Goal: Task Accomplishment & Management: Manage account settings

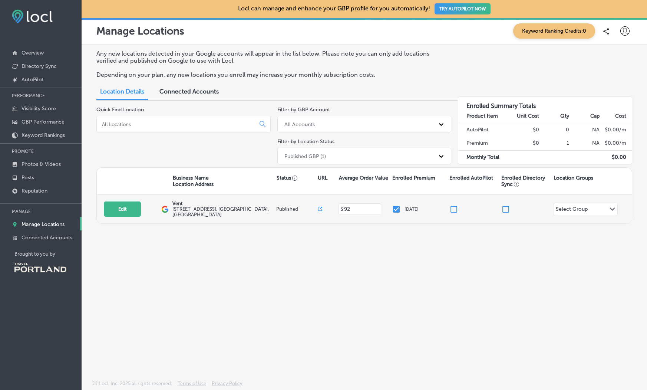
drag, startPoint x: 176, startPoint y: 206, endPoint x: 145, endPoint y: 208, distance: 30.8
click at [175, 206] on p "Vent" at bounding box center [223, 204] width 102 height 6
click at [122, 209] on button "Edit" at bounding box center [122, 208] width 37 height 15
select select "US"
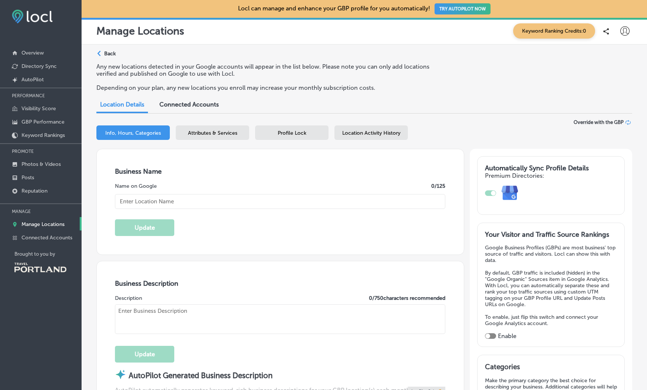
type textarea "WE DO NOT REPAIR WATCHES OR HAVE WATCH BATTERIES. Jewelry and accessories store…"
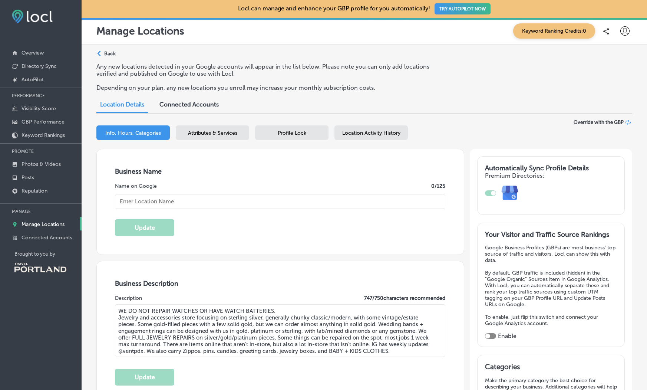
type input "92"
type input "[EMAIL_ADDRESS][DOMAIN_NAME]"
type input "[URL][DOMAIN_NAME]"
type input "[PHONE_NUMBER]"
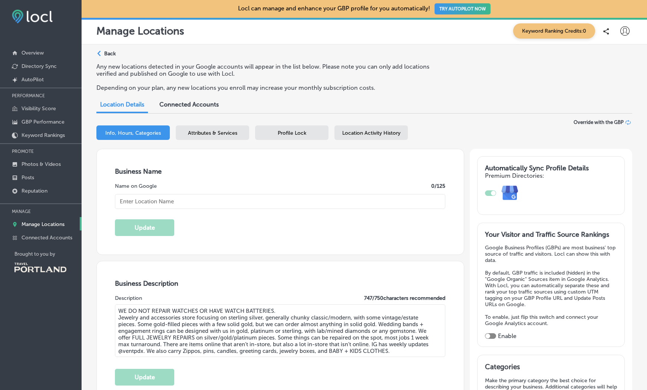
type input "[URL][DOMAIN_NAME]"
type input "Vent"
type input "[STREET_ADDRESS]"
type input "[GEOGRAPHIC_DATA]"
type input "97202"
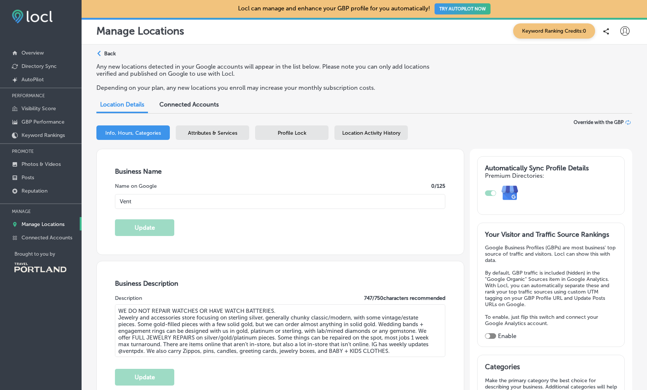
type input "US"
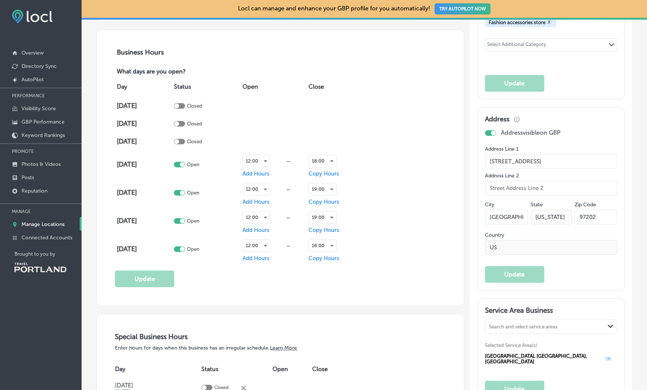
scroll to position [541, 0]
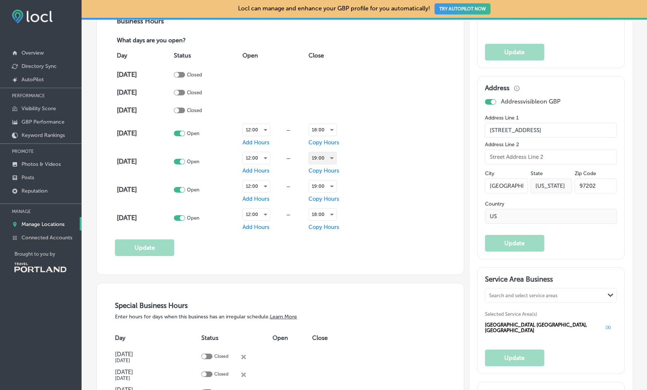
click at [333, 158] on div "19:00" at bounding box center [322, 158] width 27 height 12
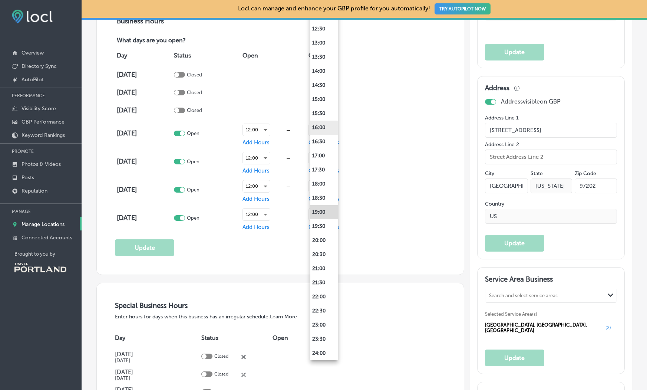
scroll to position [349, 0]
click at [323, 144] on li "16:30" at bounding box center [323, 143] width 27 height 14
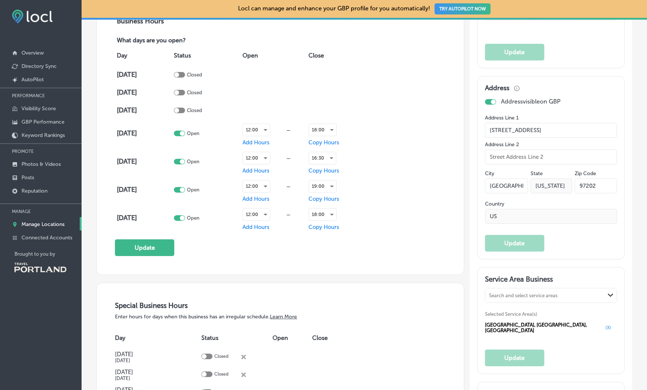
click at [155, 243] on button "Update" at bounding box center [144, 247] width 59 height 17
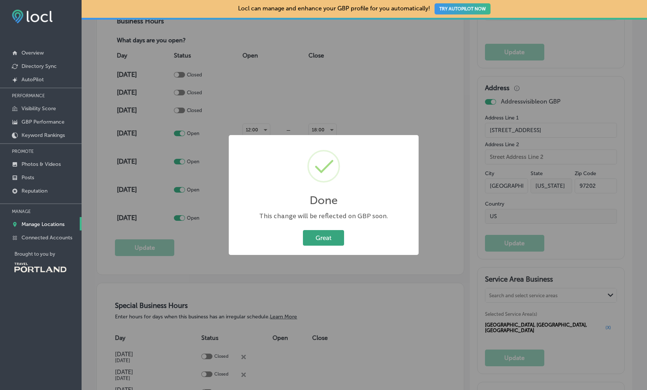
click at [331, 240] on button "Great" at bounding box center [323, 237] width 41 height 15
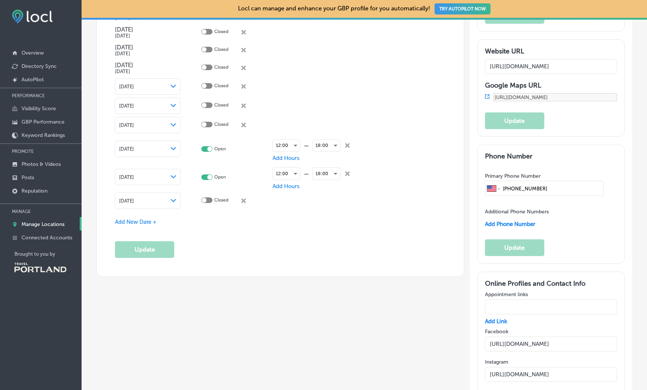
scroll to position [878, 0]
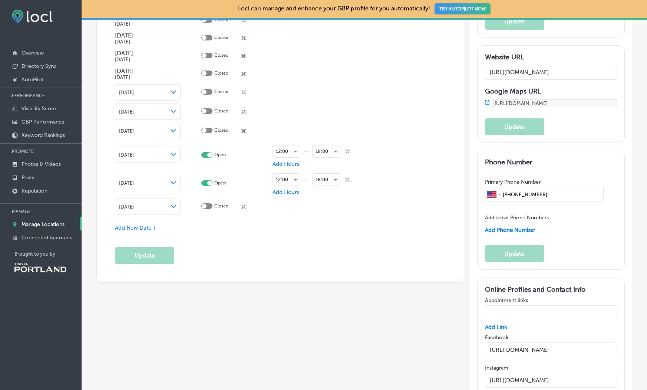
click at [143, 225] on span "Add New Date +" at bounding box center [136, 227] width 42 height 7
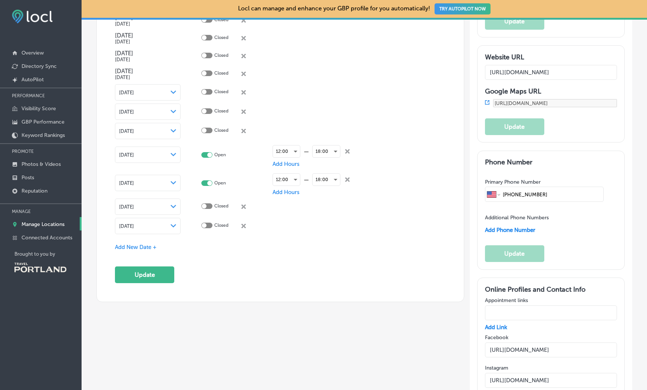
click at [171, 204] on div "Path Created with Sketch." at bounding box center [174, 207] width 6 height 6
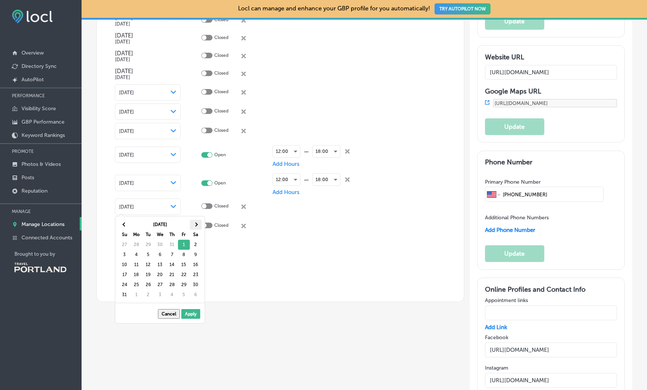
click at [194, 224] on span at bounding box center [196, 225] width 4 height 4
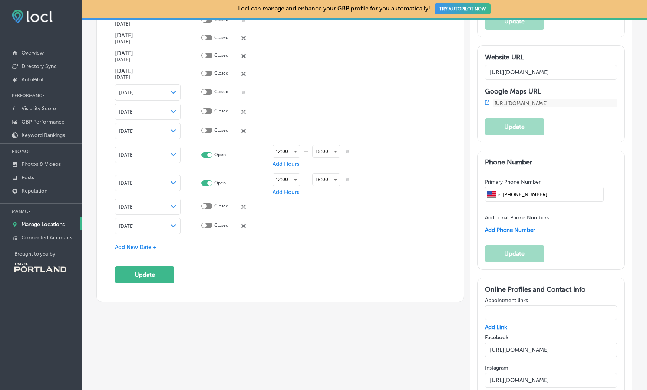
click at [204, 204] on div at bounding box center [204, 206] width 5 height 5
checkbox input "true"
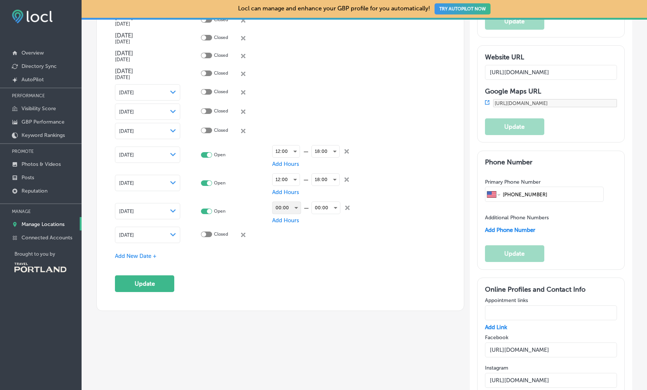
click at [294, 206] on div "00:00" at bounding box center [287, 208] width 28 height 12
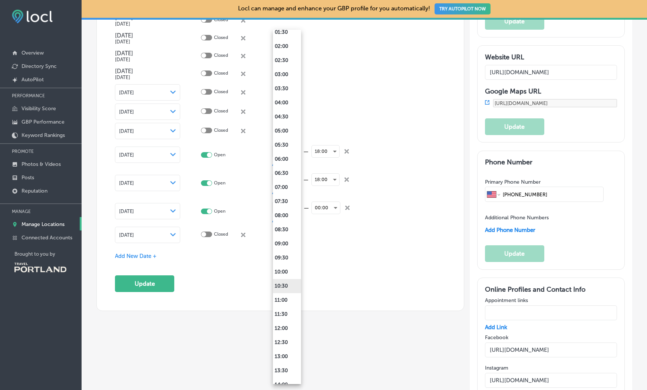
scroll to position [145, 0]
click at [285, 300] on li "14:00" at bounding box center [287, 300] width 28 height 14
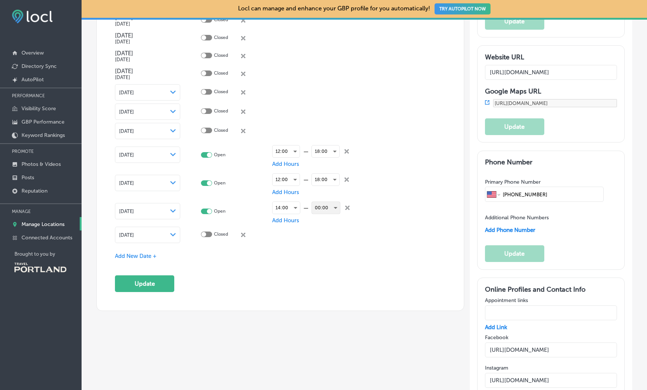
click at [335, 206] on div "00:00" at bounding box center [326, 208] width 28 height 12
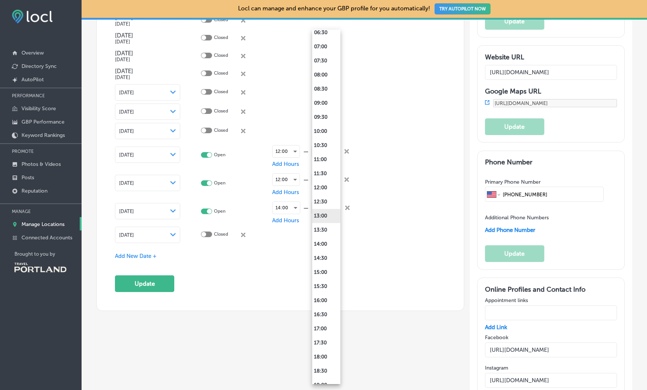
scroll to position [350, 0]
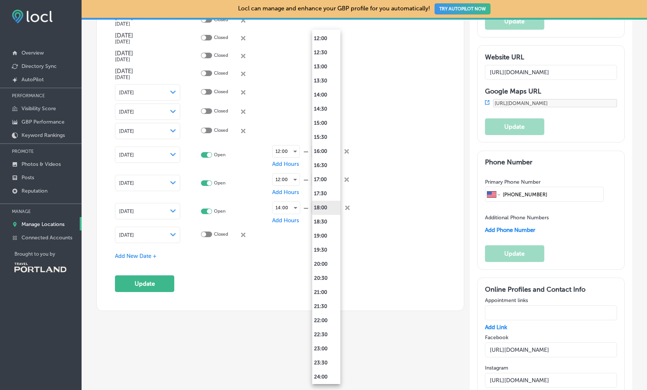
click at [324, 206] on li "18:00" at bounding box center [326, 208] width 28 height 14
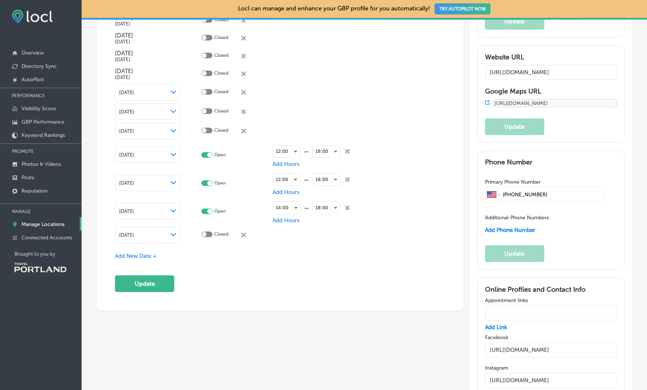
click at [172, 233] on polygon at bounding box center [174, 234] width 6 height 3
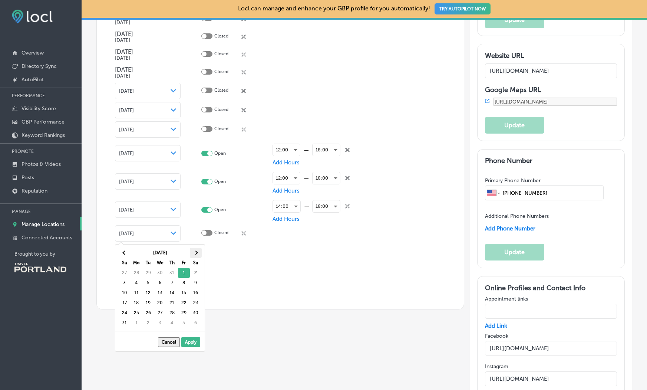
click at [195, 252] on span at bounding box center [196, 253] width 4 height 4
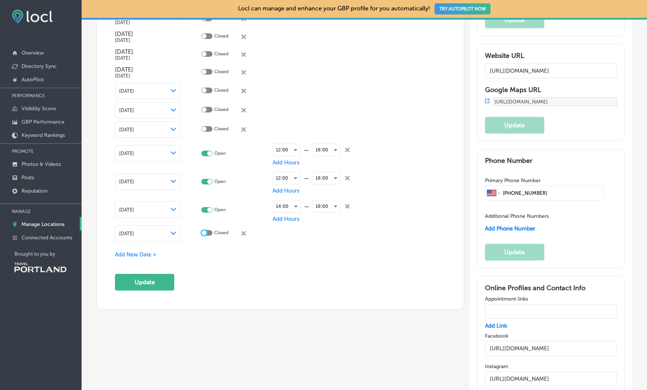
click at [204, 230] on div at bounding box center [204, 232] width 5 height 5
checkbox input "true"
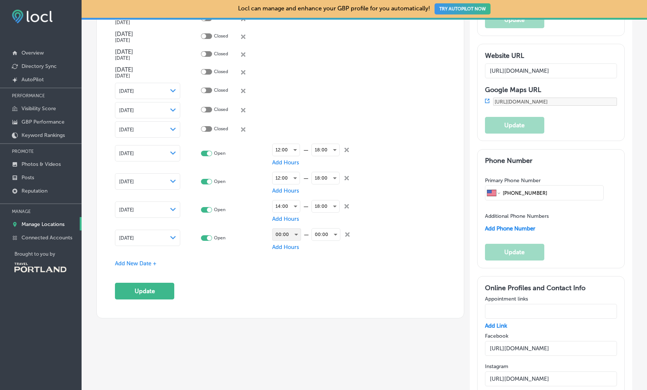
click at [293, 233] on div "00:00" at bounding box center [287, 234] width 28 height 12
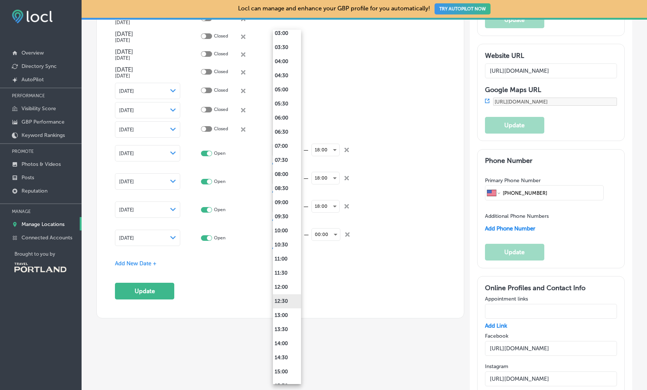
scroll to position [110, 0]
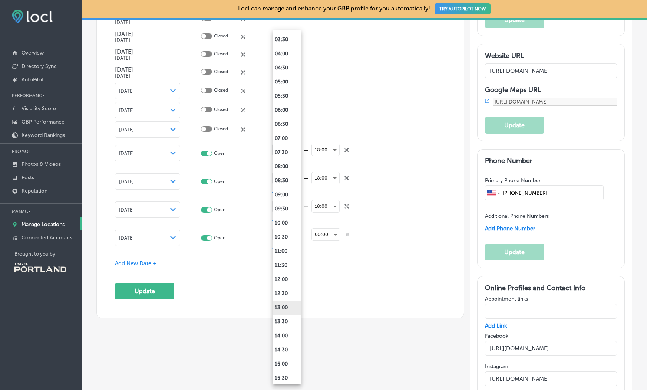
click at [290, 309] on li "13:00" at bounding box center [287, 307] width 28 height 14
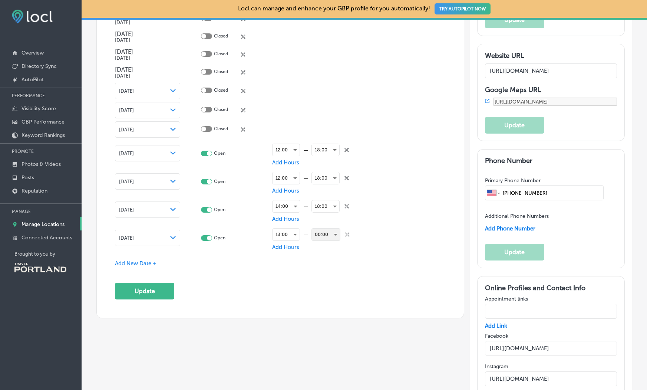
click at [325, 230] on div "00:00" at bounding box center [326, 234] width 28 height 12
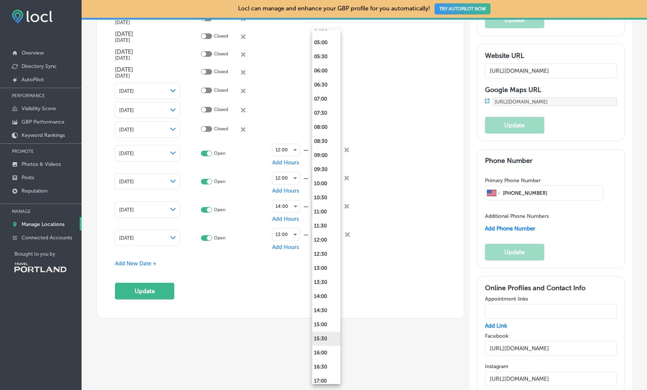
scroll to position [232, 0]
click at [323, 325] on li "18:00" at bounding box center [326, 326] width 28 height 14
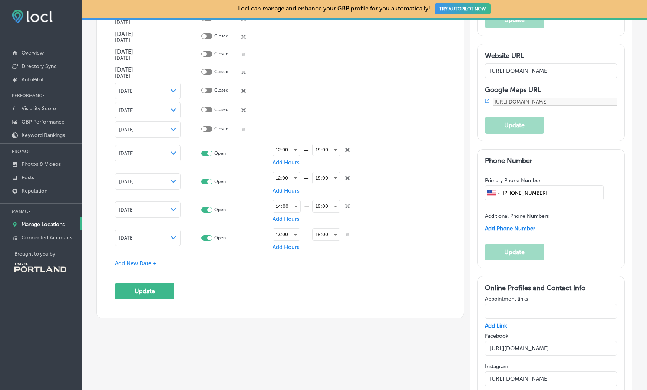
click at [151, 262] on span "Add New Date +" at bounding box center [136, 263] width 42 height 7
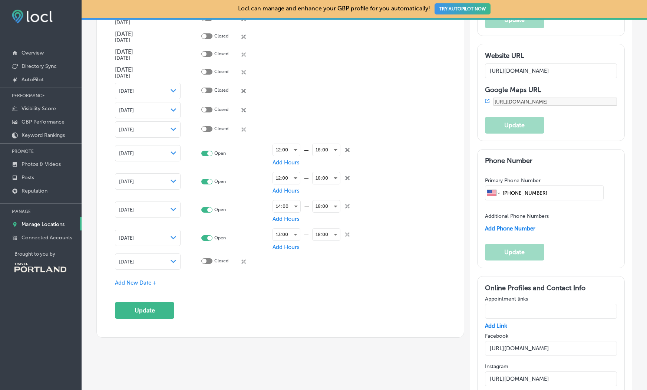
click at [208, 260] on div at bounding box center [206, 261] width 11 height 6
checkbox input "true"
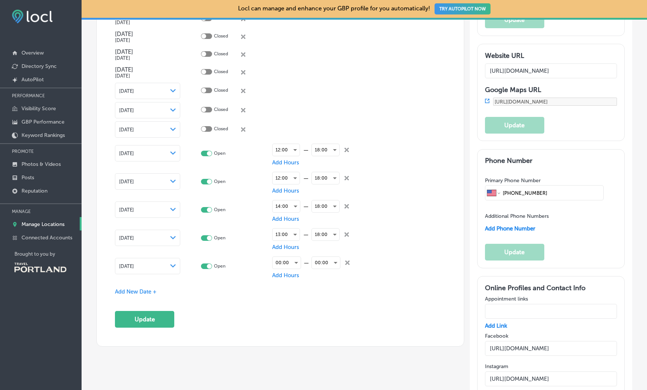
click at [174, 264] on polygon at bounding box center [173, 265] width 6 height 3
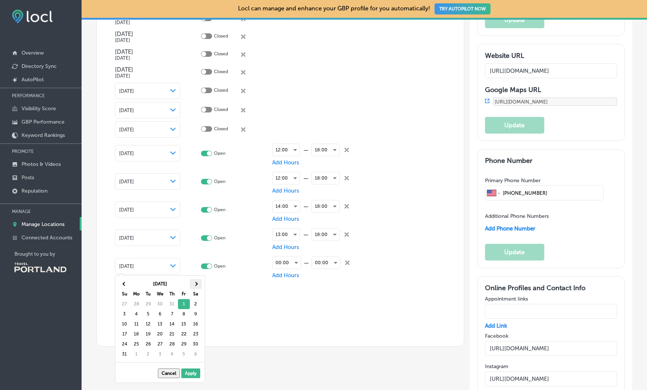
click at [194, 283] on th at bounding box center [196, 284] width 12 height 10
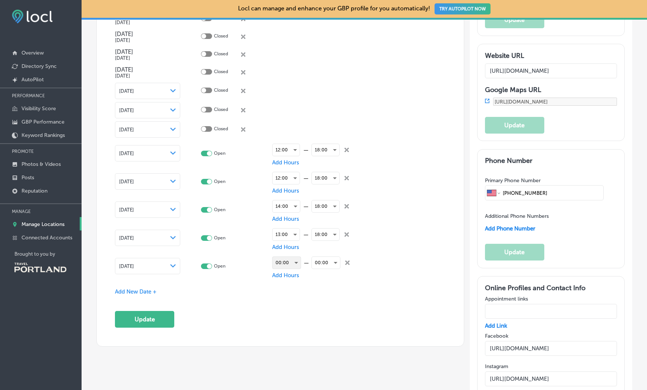
click at [295, 263] on div "00:00" at bounding box center [287, 263] width 28 height 12
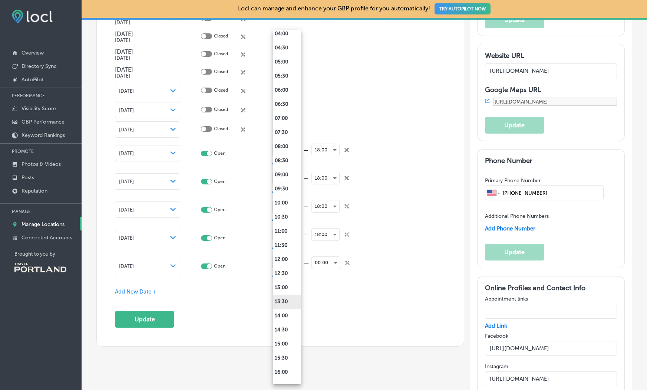
scroll to position [132, 0]
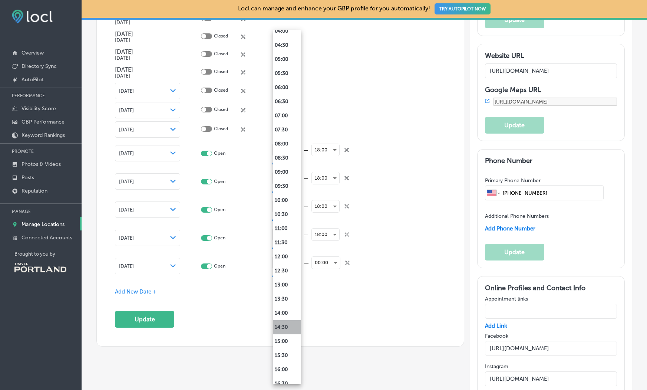
click at [287, 324] on li "14:30" at bounding box center [287, 327] width 28 height 14
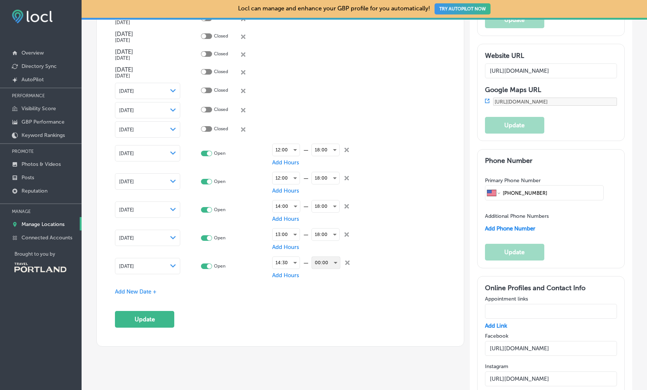
click at [335, 261] on div "00:00" at bounding box center [326, 263] width 28 height 12
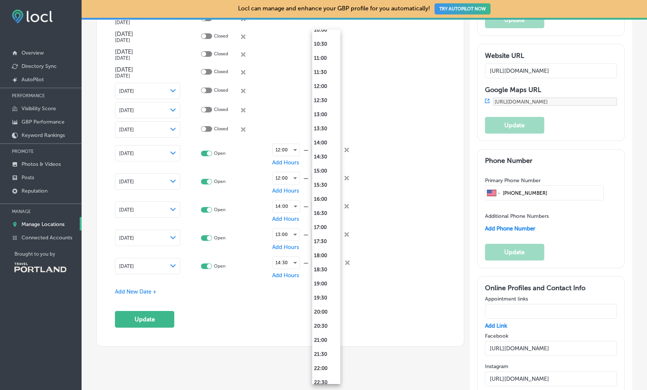
scroll to position [314, 0]
click at [327, 255] on li "18:30" at bounding box center [326, 258] width 28 height 14
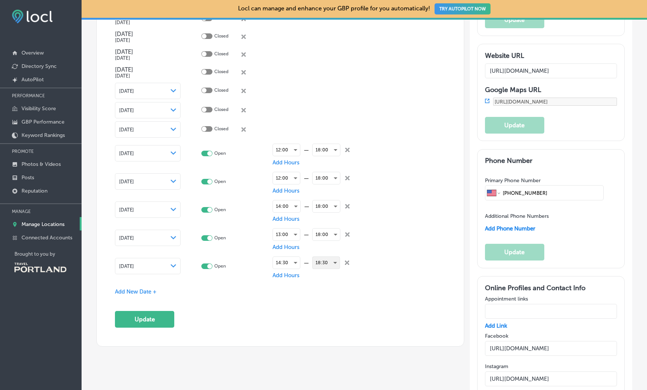
click at [329, 257] on div "18:30" at bounding box center [326, 263] width 27 height 12
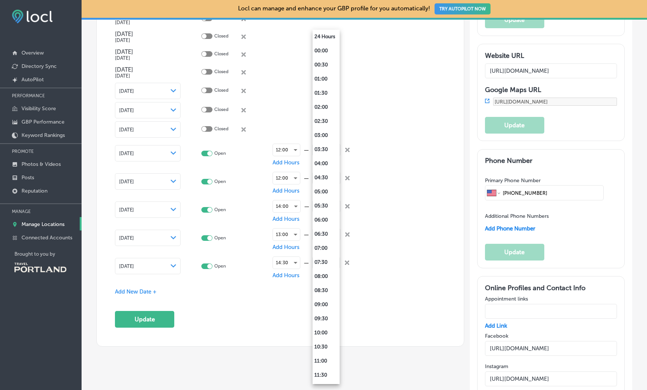
scroll to position [350, 0]
click at [323, 208] on li "18:00" at bounding box center [326, 208] width 27 height 14
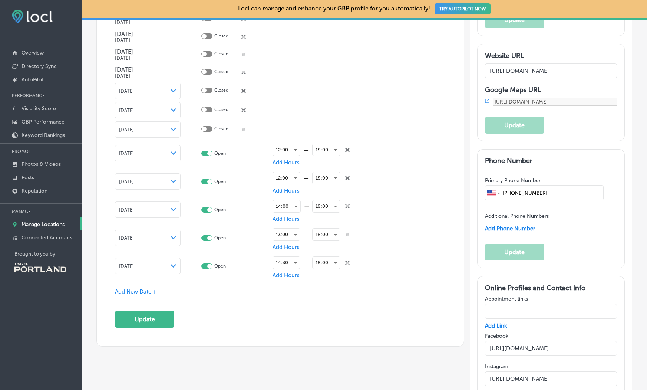
click at [149, 290] on span "Add New Date +" at bounding box center [136, 291] width 42 height 7
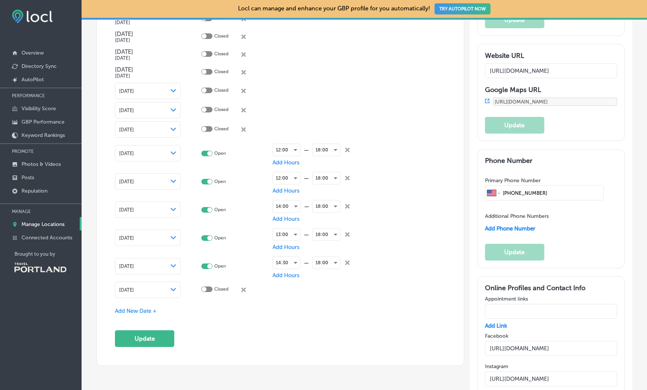
click at [164, 287] on div "[DATE] Path Created with Sketch." at bounding box center [147, 290] width 57 height 6
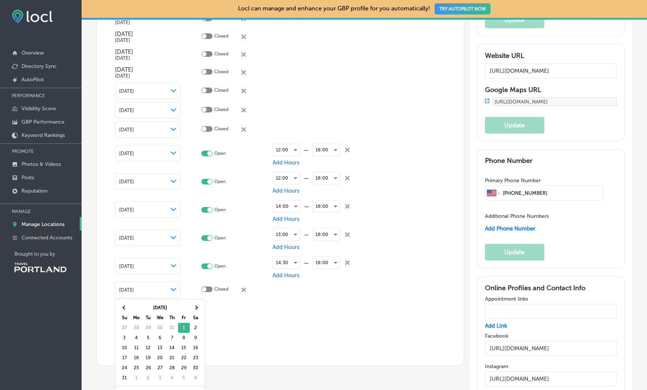
scroll to position [17, 0]
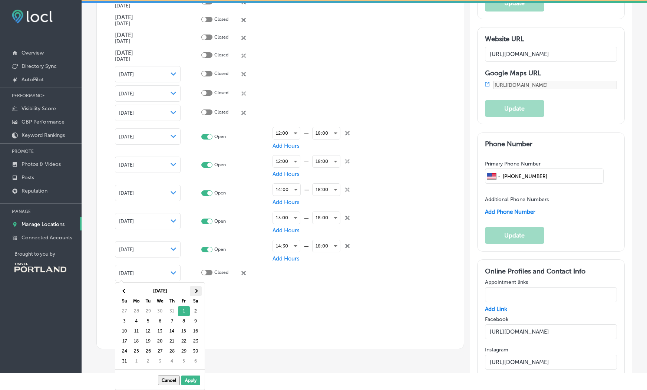
click at [197, 287] on th at bounding box center [196, 291] width 12 height 10
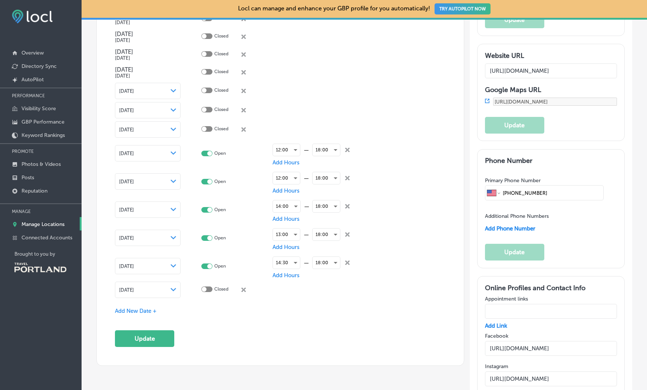
scroll to position [0, 0]
click at [204, 288] on div at bounding box center [204, 289] width 5 height 5
checkbox input "true"
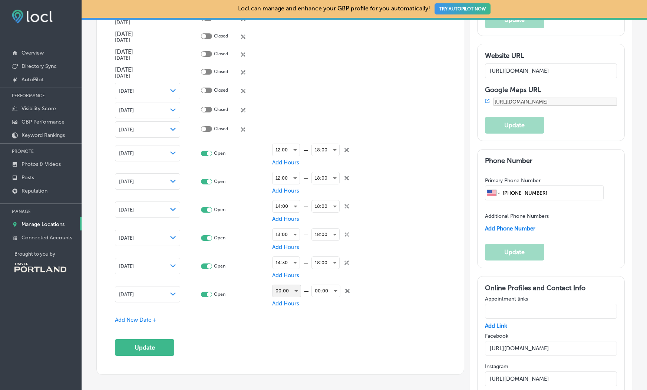
click at [294, 289] on div "00:00" at bounding box center [287, 291] width 28 height 12
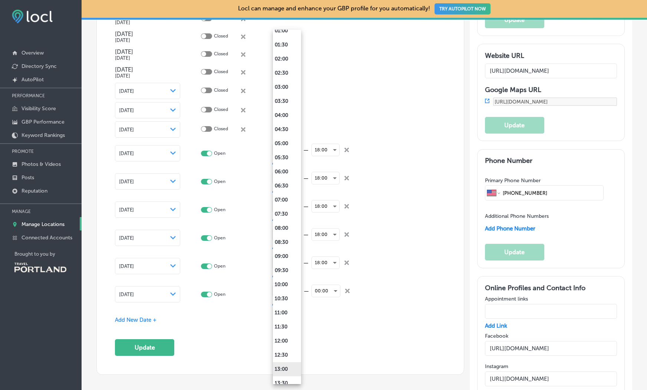
scroll to position [49, 0]
click at [286, 365] on li "13:00" at bounding box center [287, 369] width 28 height 14
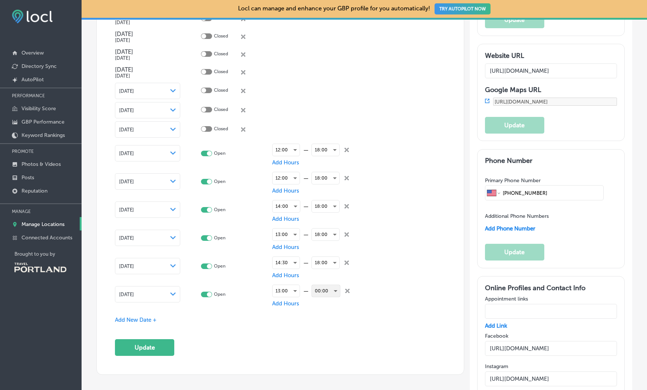
click at [334, 287] on div "00:00" at bounding box center [326, 291] width 28 height 12
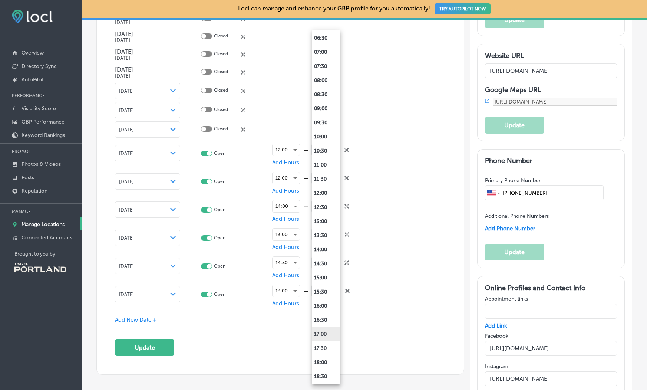
scroll to position [224, 0]
click at [323, 334] on li "18:00" at bounding box center [326, 334] width 28 height 14
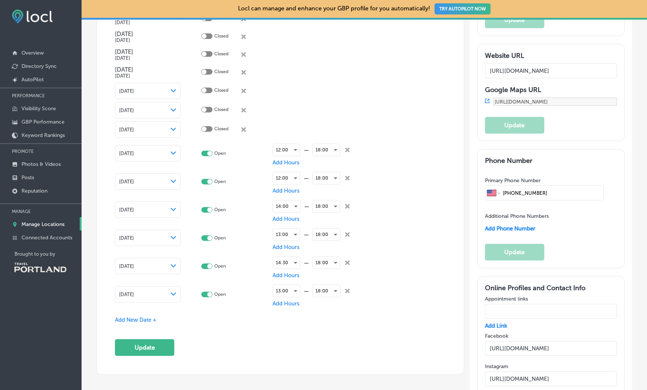
click at [141, 317] on span "Add New Date +" at bounding box center [136, 319] width 42 height 7
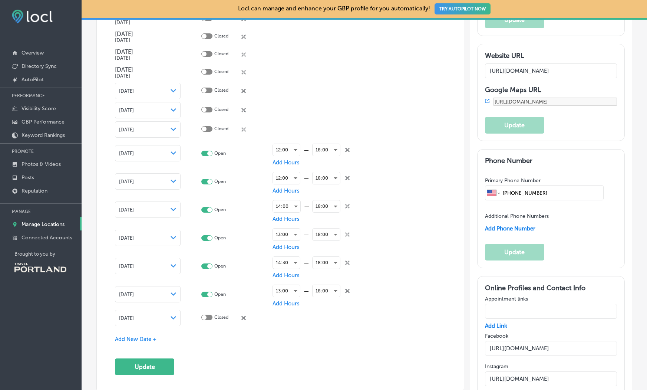
click at [164, 318] on div "[DATE] Path Created with Sketch." at bounding box center [147, 318] width 57 height 6
click at [196, 336] on span at bounding box center [196, 336] width 4 height 4
click at [211, 316] on div at bounding box center [206, 317] width 11 height 6
checkbox input "true"
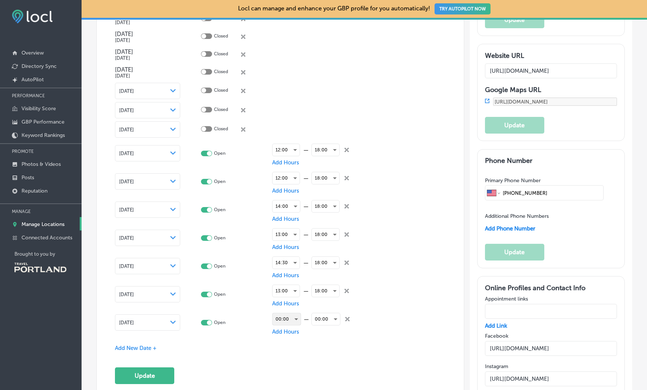
click at [289, 316] on div "00:00" at bounding box center [287, 319] width 28 height 12
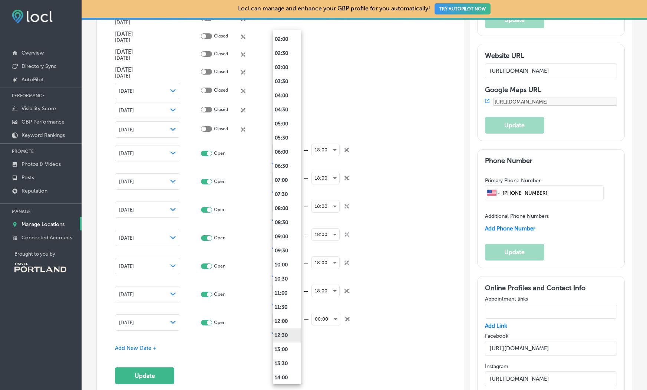
scroll to position [74, 0]
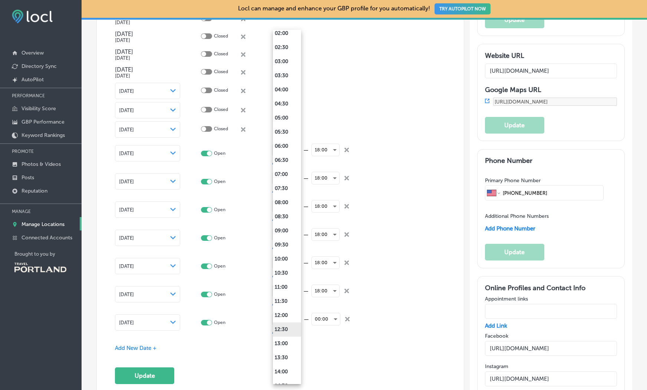
click at [285, 329] on li "12:30" at bounding box center [287, 329] width 28 height 14
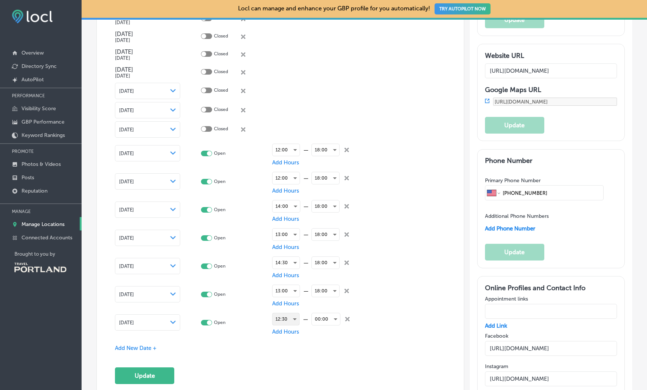
click at [293, 316] on div "12:30" at bounding box center [286, 319] width 27 height 12
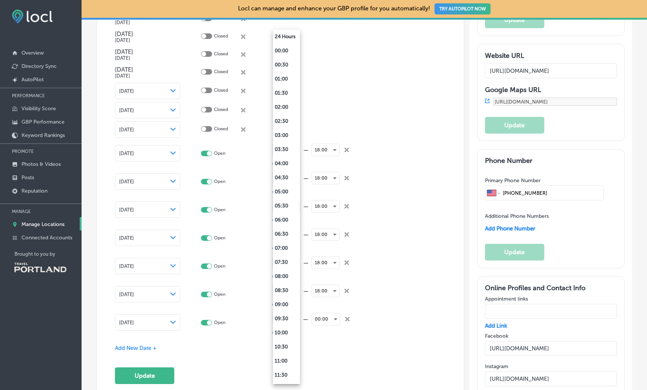
scroll to position [196, 0]
click at [287, 263] on li "14:30" at bounding box center [286, 263] width 27 height 14
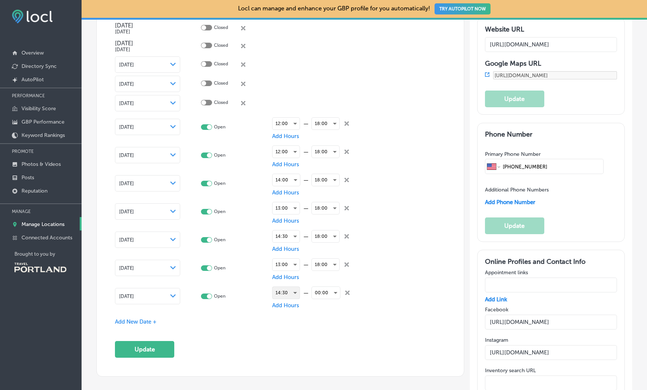
scroll to position [907, 0]
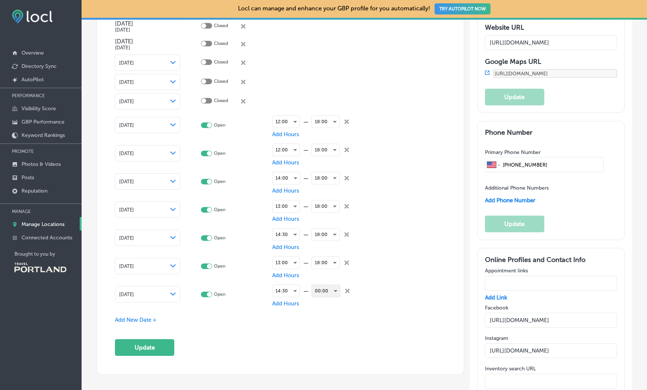
click at [333, 289] on div "00:00" at bounding box center [326, 291] width 28 height 12
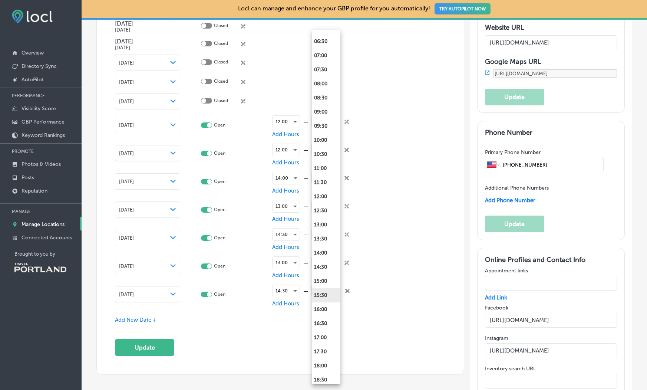
scroll to position [196, 0]
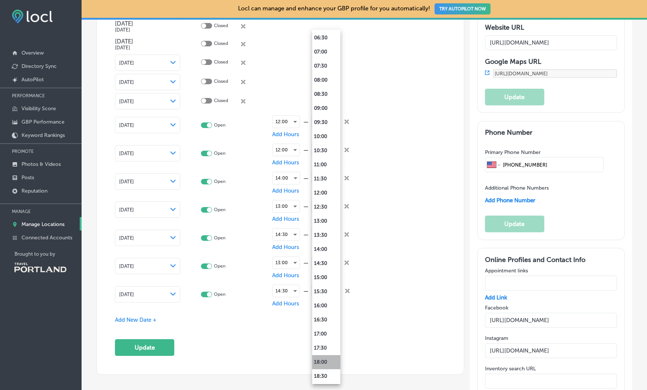
click at [322, 363] on li "18:00" at bounding box center [326, 362] width 28 height 14
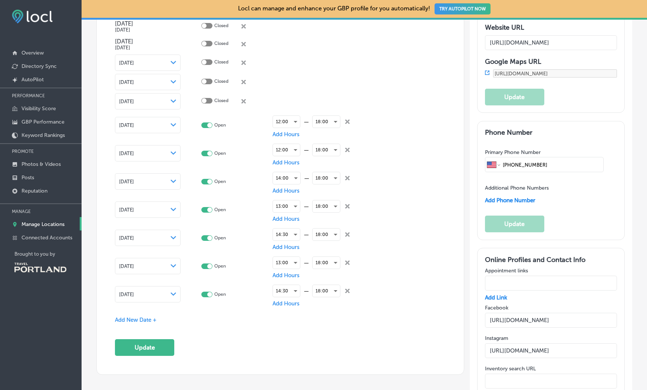
click at [147, 318] on span "Add New Date +" at bounding box center [136, 319] width 42 height 7
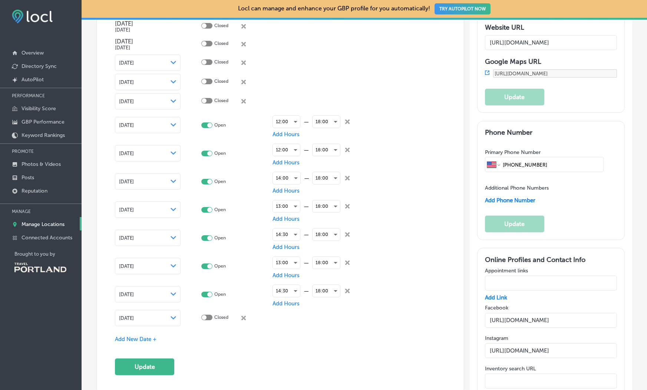
click at [172, 317] on icon "Path Created with Sketch." at bounding box center [174, 317] width 6 height 3
click at [194, 334] on th at bounding box center [196, 336] width 12 height 10
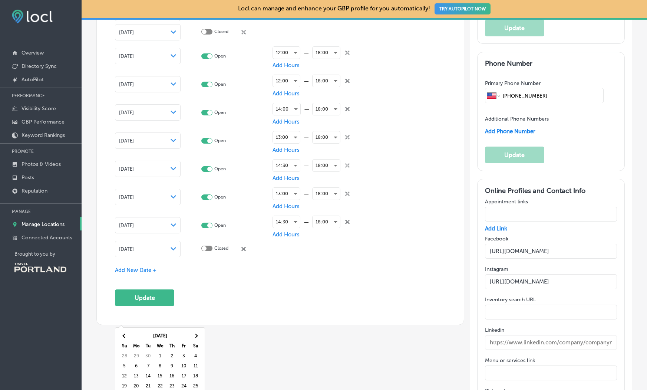
scroll to position [976, 0]
click at [207, 247] on div at bounding box center [206, 249] width 11 height 6
checkbox input "true"
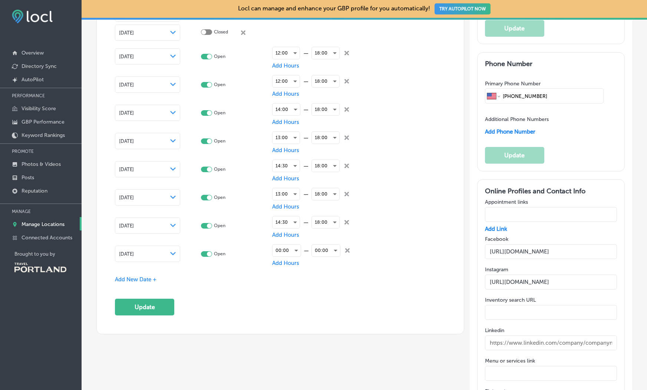
scroll to position [977, 0]
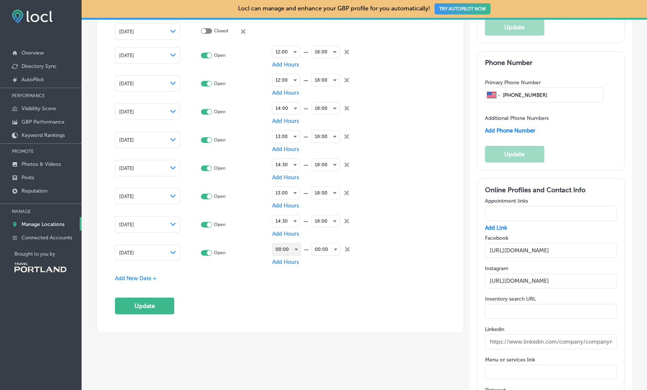
click at [290, 249] on div "00:00" at bounding box center [287, 249] width 28 height 12
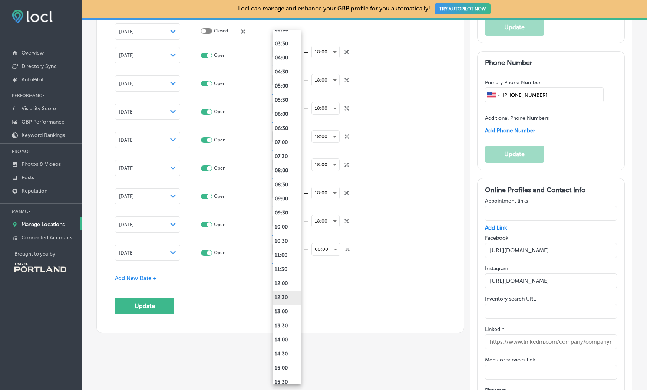
scroll to position [111, 0]
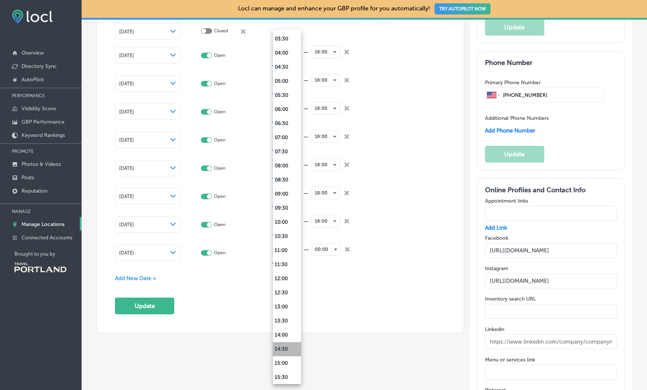
click at [286, 349] on li "14:30" at bounding box center [287, 349] width 28 height 14
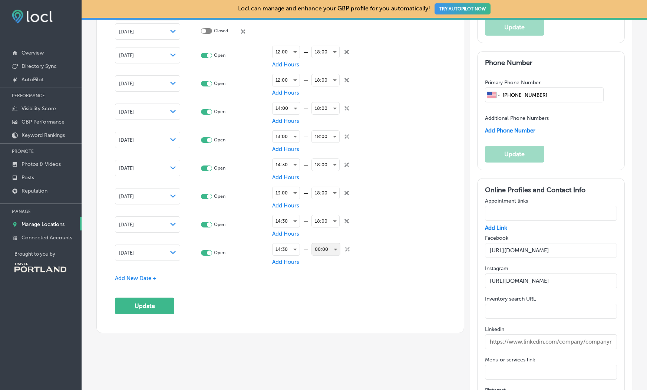
click at [331, 247] on div "00:00" at bounding box center [326, 249] width 28 height 12
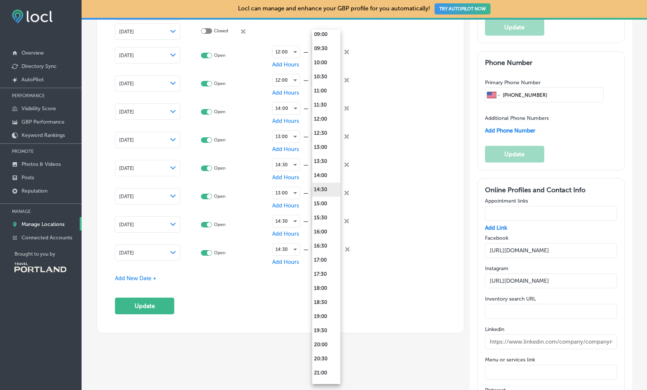
scroll to position [350, 0]
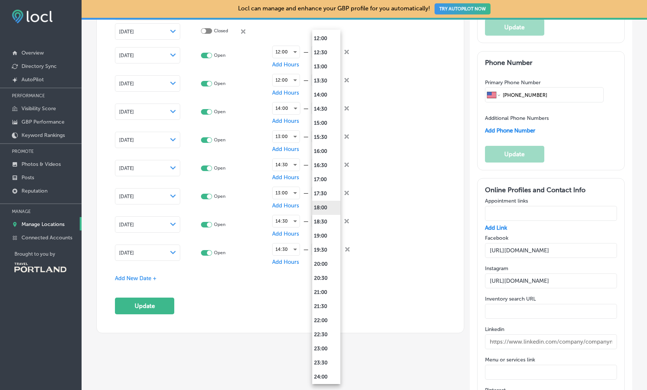
click at [324, 203] on li "18:00" at bounding box center [326, 208] width 28 height 14
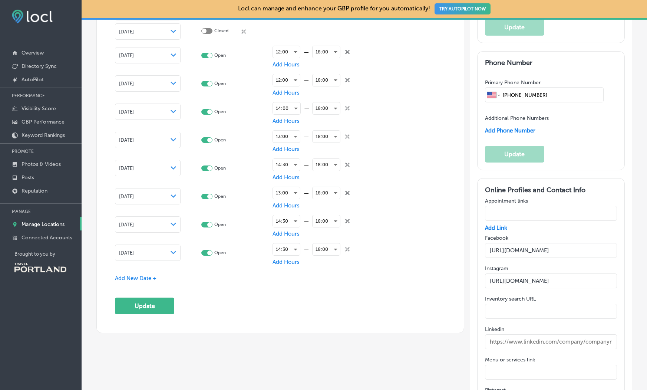
click at [153, 275] on span "Add New Date +" at bounding box center [136, 278] width 42 height 7
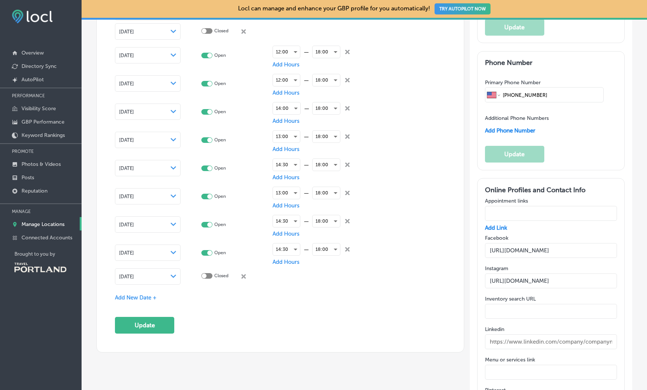
click at [171, 276] on icon "Path Created with Sketch." at bounding box center [174, 275] width 6 height 3
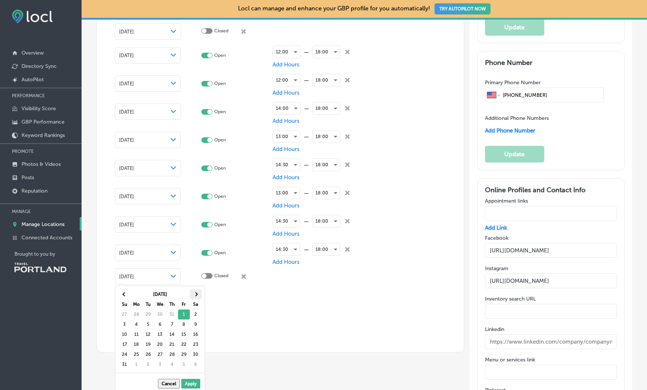
click at [195, 295] on span at bounding box center [196, 294] width 4 height 4
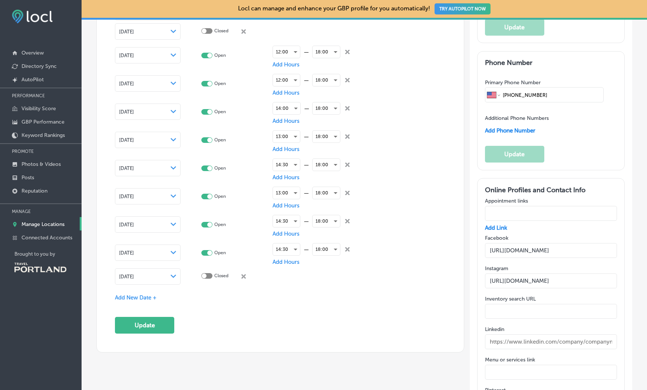
click at [209, 275] on div at bounding box center [206, 276] width 11 height 6
checkbox input "true"
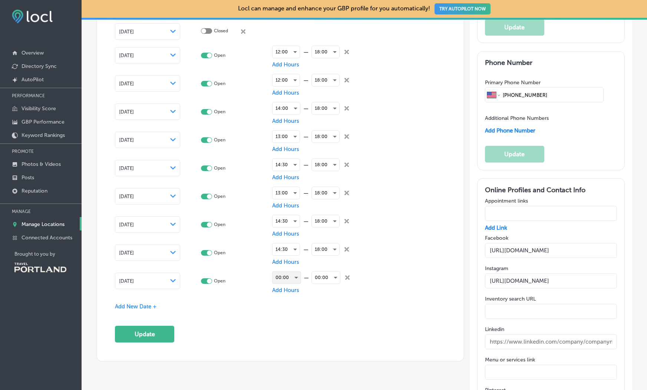
click at [292, 274] on div "00:00" at bounding box center [287, 277] width 28 height 12
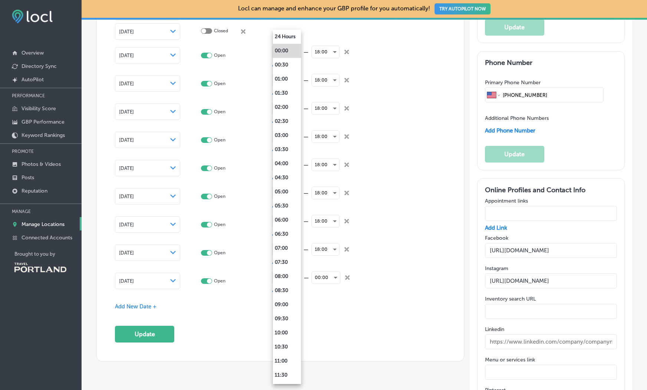
click at [346, 301] on div at bounding box center [323, 195] width 647 height 390
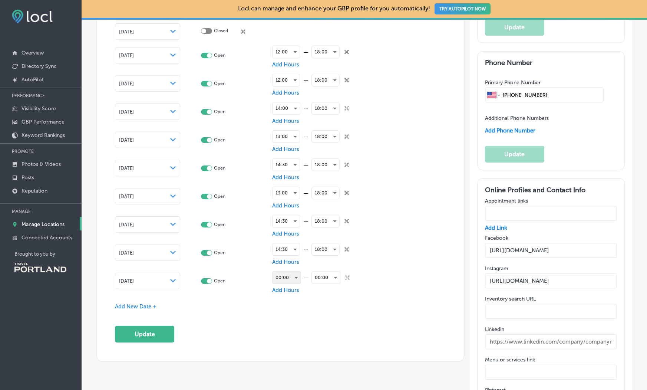
click at [291, 278] on div "00:00" at bounding box center [287, 277] width 28 height 12
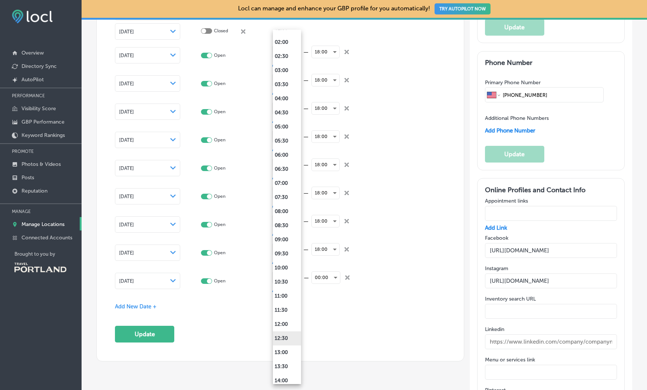
scroll to position [67, 0]
click at [284, 348] on li "13:00" at bounding box center [287, 350] width 28 height 14
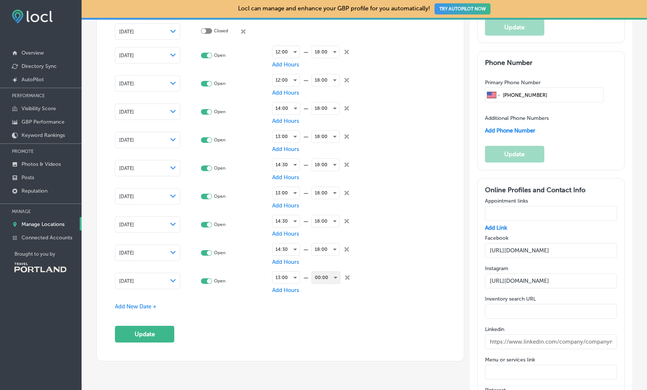
click at [326, 279] on div "00:00" at bounding box center [326, 277] width 28 height 12
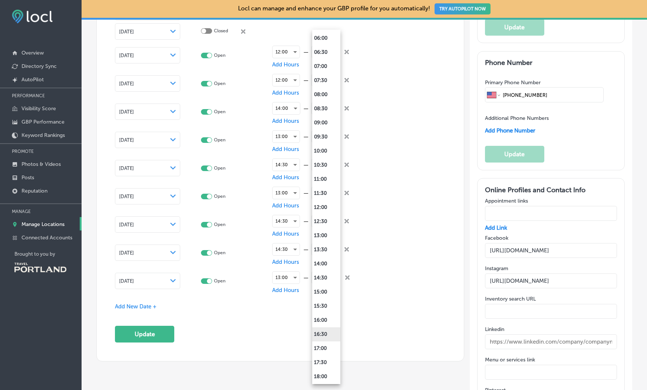
scroll to position [182, 0]
click at [323, 371] on li "18:00" at bounding box center [326, 376] width 28 height 14
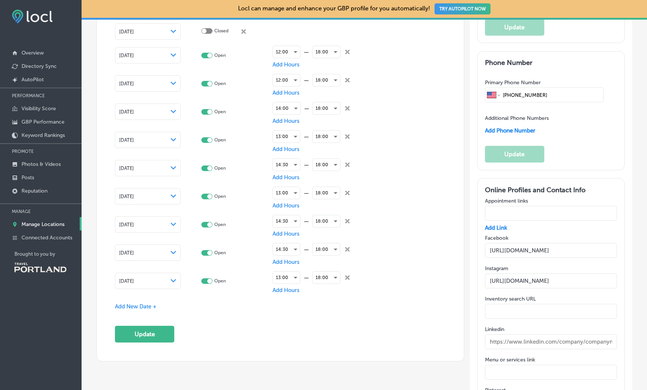
click at [153, 304] on span "Add New Date +" at bounding box center [136, 306] width 42 height 7
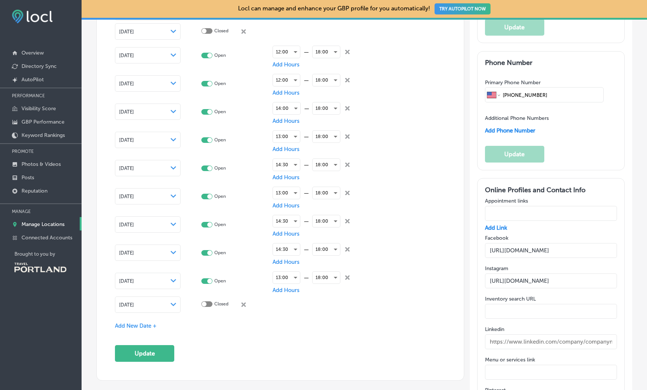
drag, startPoint x: 205, startPoint y: 302, endPoint x: 200, endPoint y: 302, distance: 5.6
click at [205, 302] on div at bounding box center [204, 304] width 5 height 5
checkbox input "true"
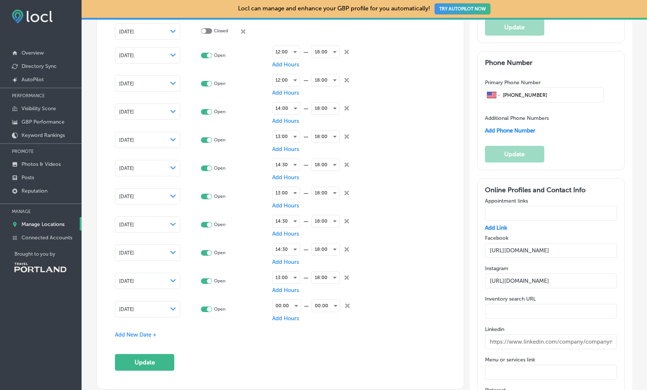
click at [171, 307] on icon "Path Created with Sketch." at bounding box center [173, 308] width 6 height 3
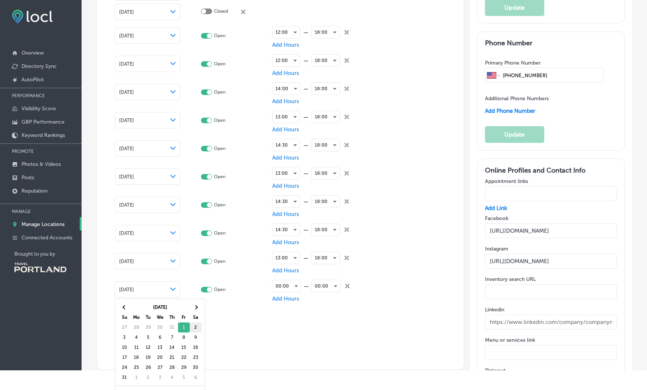
scroll to position [21, 0]
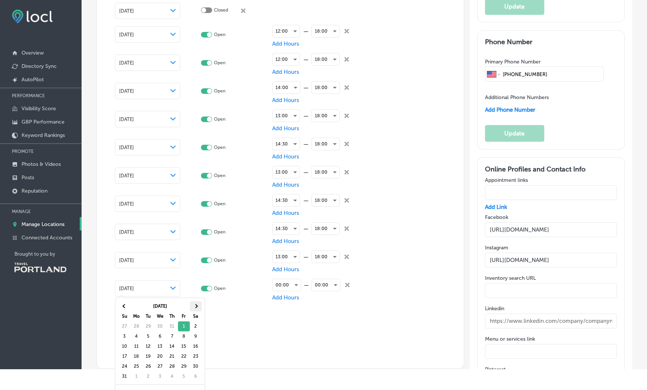
click at [196, 307] on span at bounding box center [196, 306] width 4 height 4
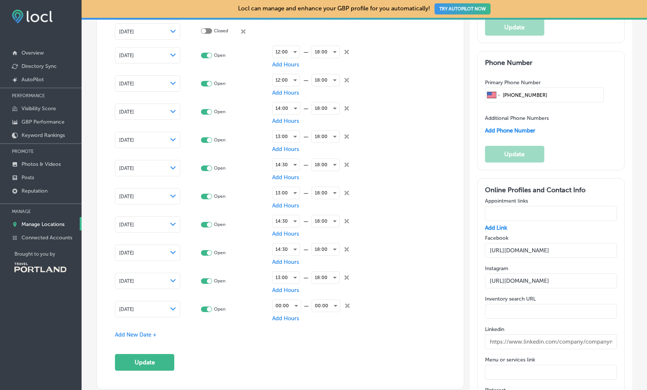
scroll to position [0, 0]
click at [292, 304] on div "00:00" at bounding box center [287, 306] width 28 height 12
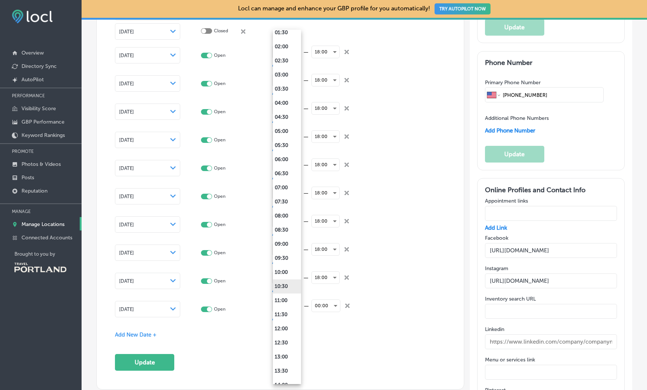
scroll to position [61, 0]
click at [287, 351] on li "13:00" at bounding box center [287, 356] width 28 height 14
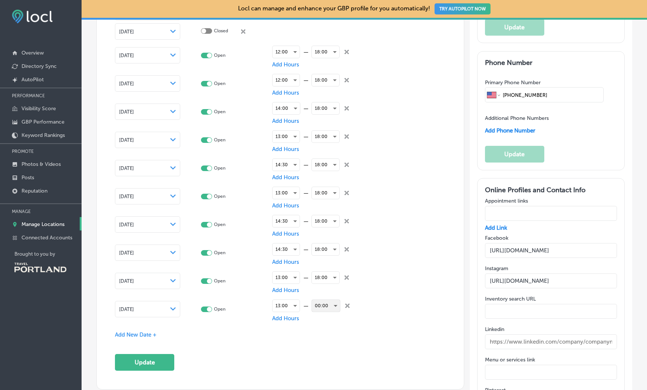
click at [327, 307] on div "00:00" at bounding box center [326, 306] width 28 height 12
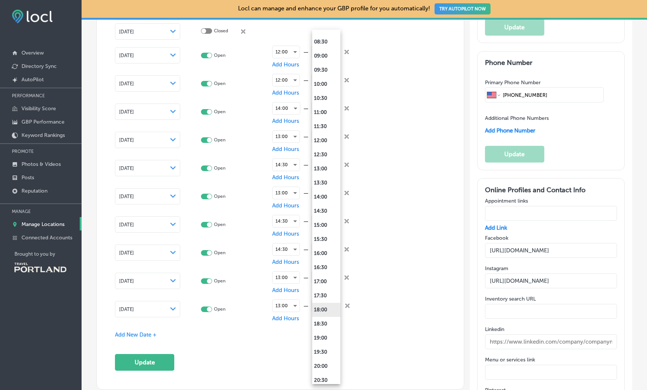
scroll to position [253, 0]
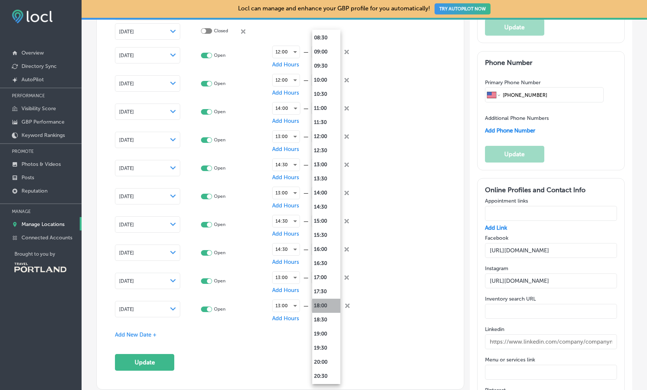
click at [326, 308] on li "18:00" at bounding box center [326, 306] width 28 height 14
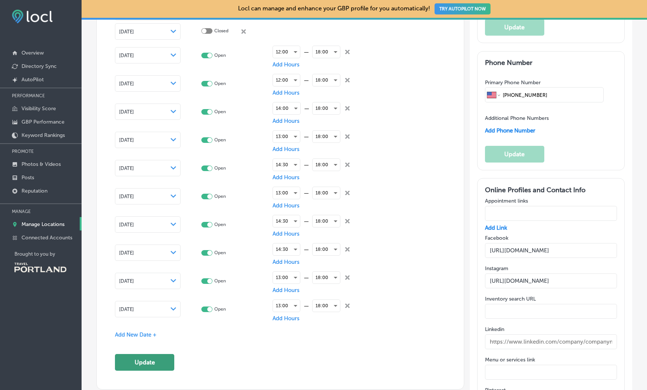
click at [139, 359] on button "Update" at bounding box center [144, 362] width 59 height 17
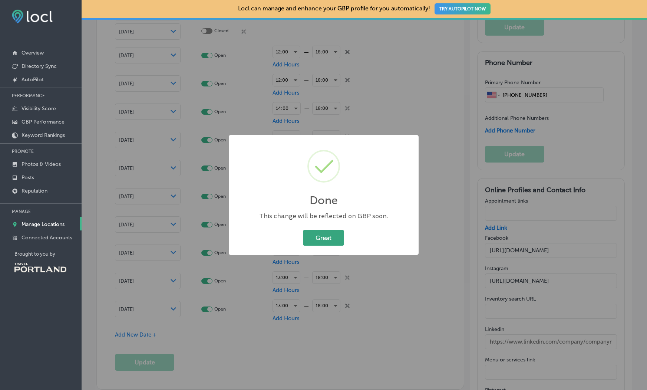
click at [340, 235] on button "Great" at bounding box center [323, 237] width 41 height 15
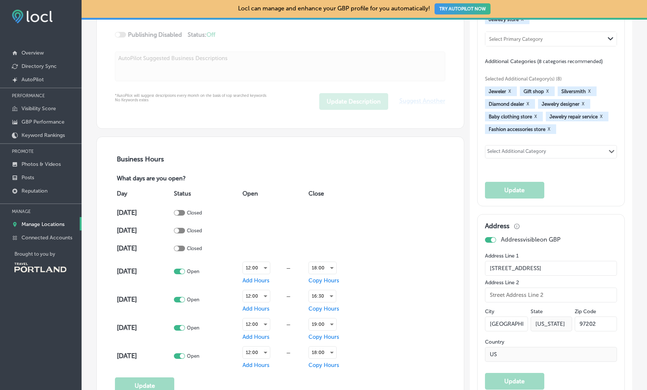
scroll to position [402, 0]
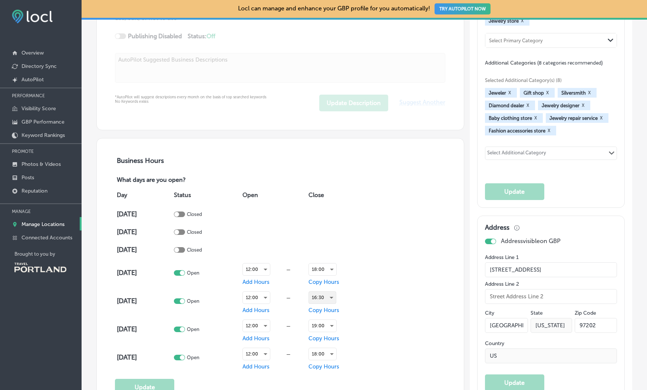
click at [330, 294] on div "16:30" at bounding box center [322, 297] width 27 height 12
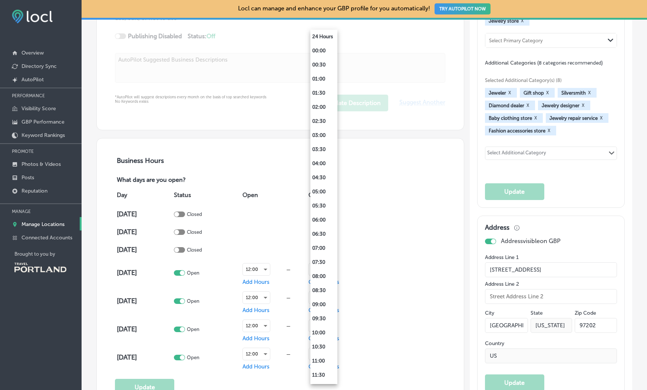
scroll to position [309, 0]
click at [321, 188] on li "16:00" at bounding box center [323, 193] width 27 height 14
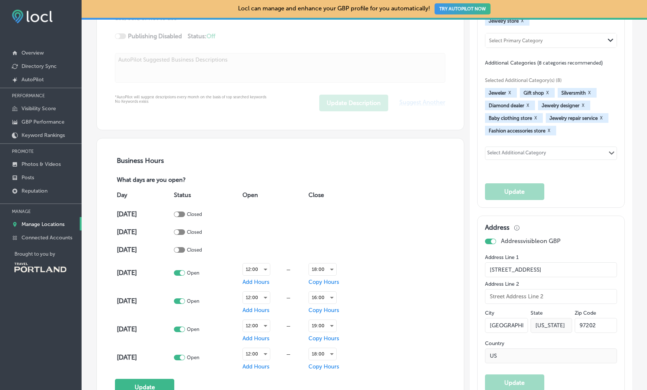
click at [148, 385] on button "Update" at bounding box center [144, 387] width 59 height 17
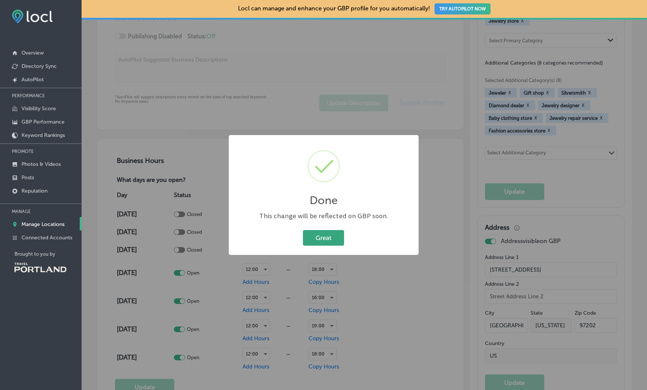
click at [326, 238] on button "Great" at bounding box center [323, 237] width 41 height 15
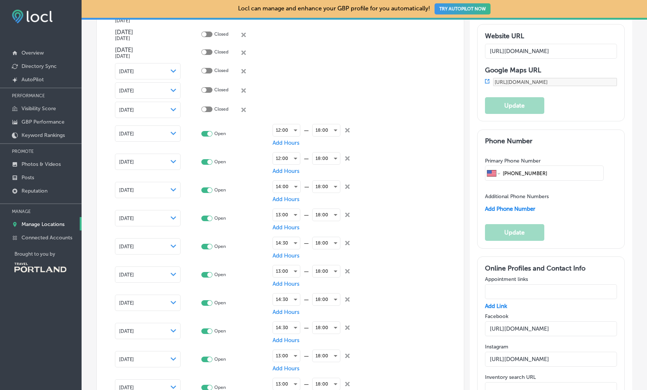
scroll to position [898, 0]
click at [347, 129] on icon "close Created with Sketch." at bounding box center [347, 131] width 4 height 4
